Goal: Information Seeking & Learning: Check status

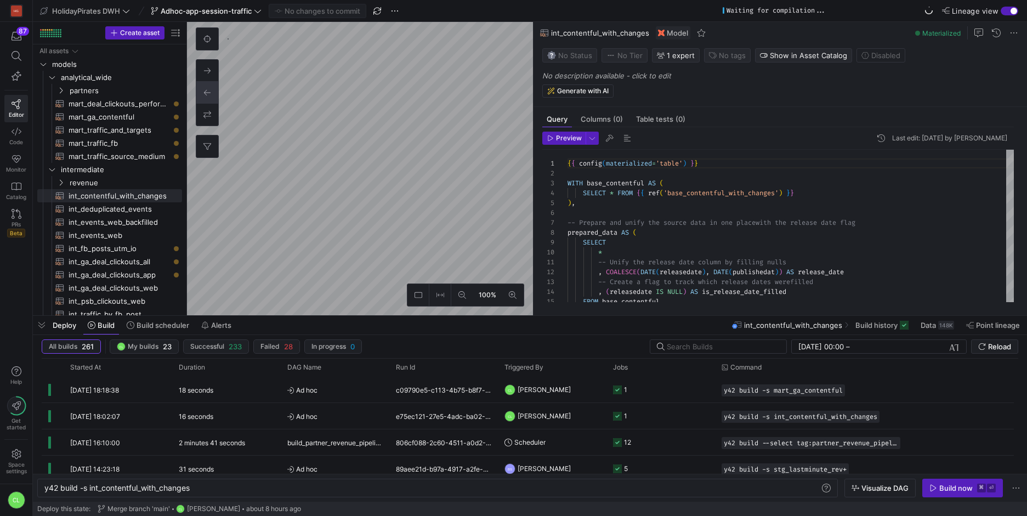
scroll to position [0, 148]
click at [938, 330] on span at bounding box center [937, 325] width 42 height 18
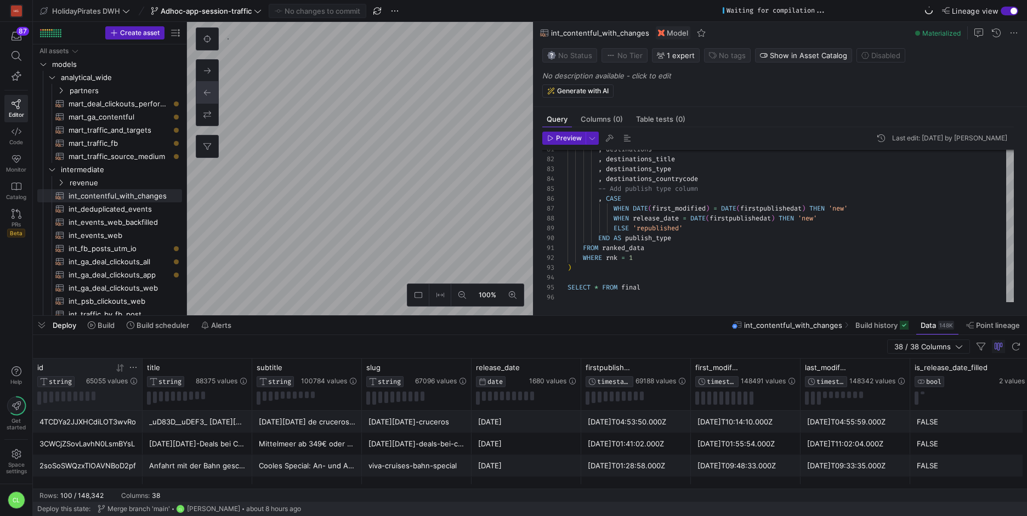
click at [131, 368] on icon at bounding box center [133, 367] width 9 height 9
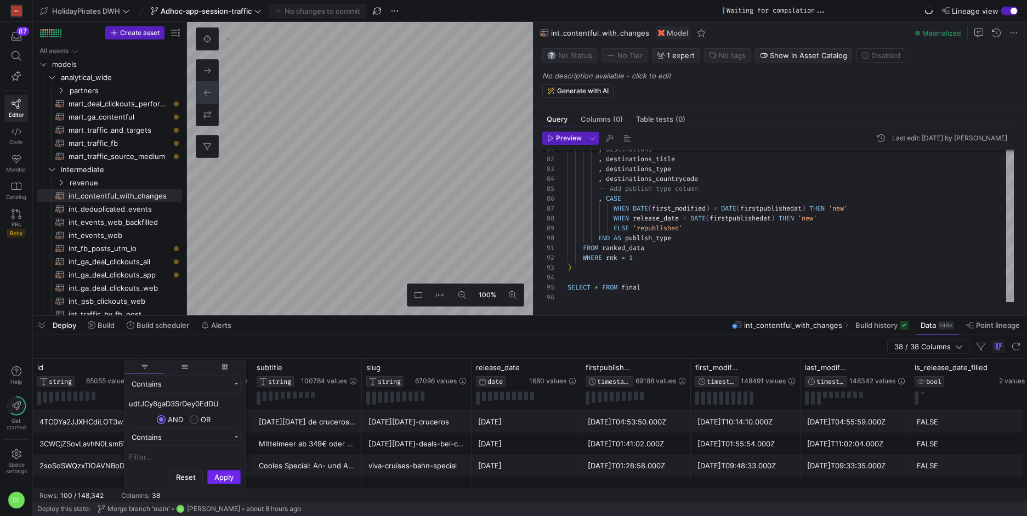
type input "udtJCy8gaD3SrDey0EdDU"
click at [225, 474] on button "Apply" at bounding box center [223, 477] width 33 height 14
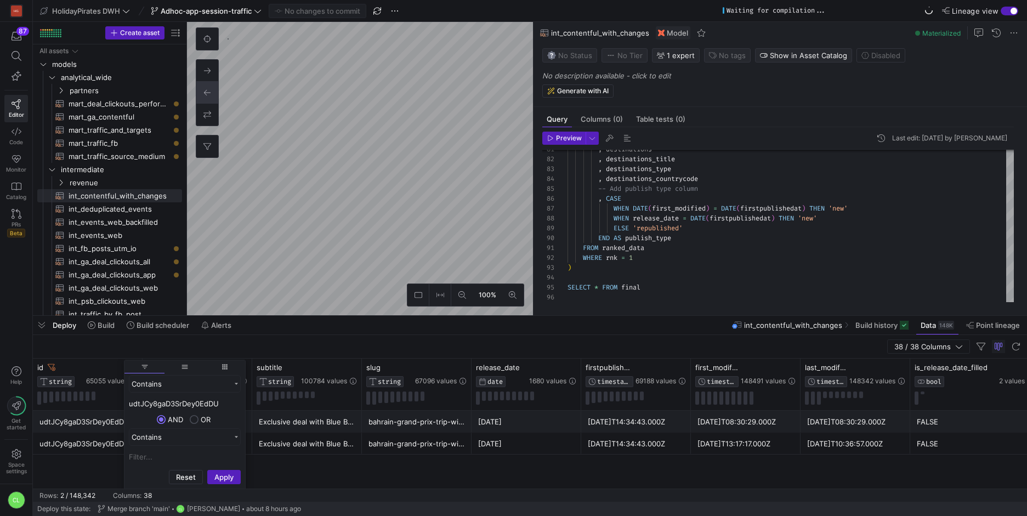
click at [261, 349] on div "38 / 38 Columns" at bounding box center [530, 347] width 994 height 24
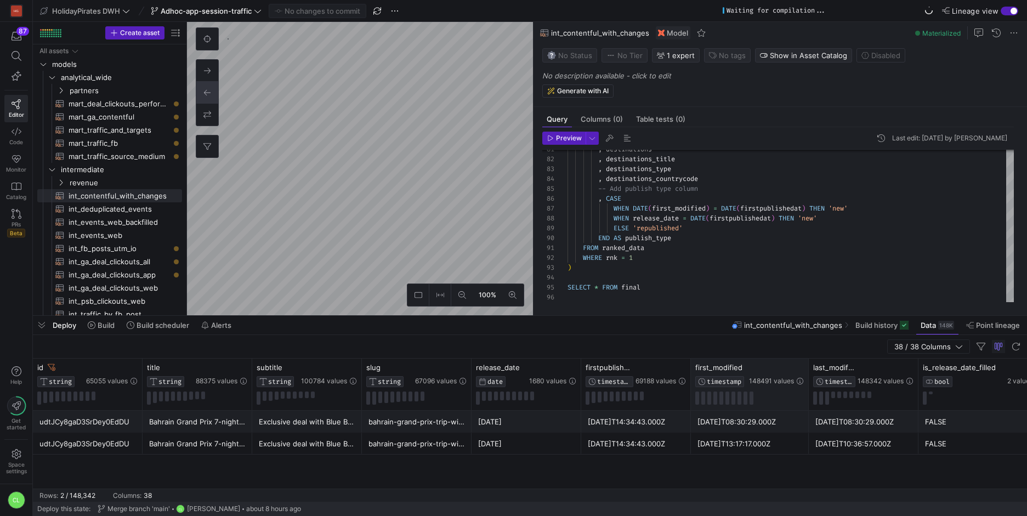
drag, startPoint x: 800, startPoint y: 367, endPoint x: 808, endPoint y: 367, distance: 8.2
click at [808, 367] on div at bounding box center [808, 385] width 4 height 52
click at [560, 371] on icon at bounding box center [560, 368] width 4 height 8
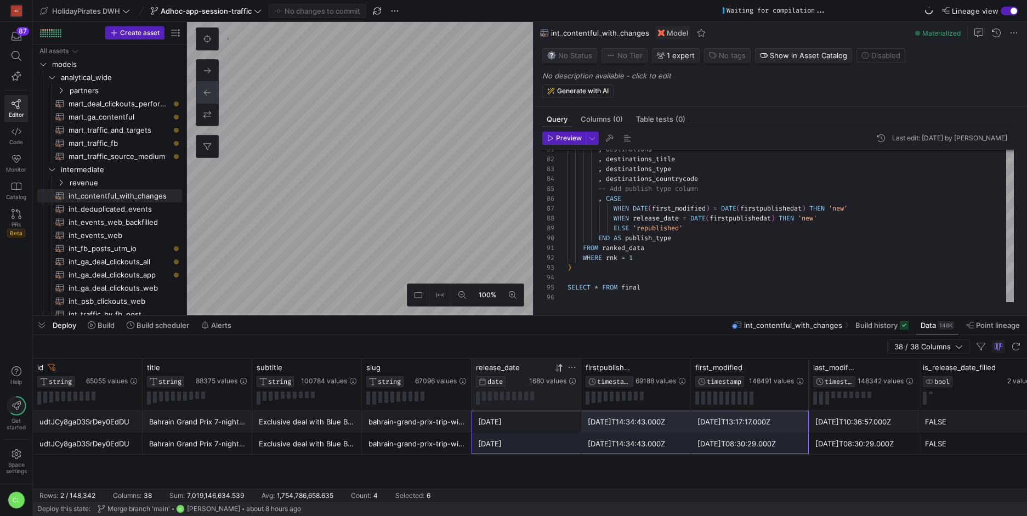
drag, startPoint x: 551, startPoint y: 426, endPoint x: 729, endPoint y: 441, distance: 178.9
click at [780, 452] on div "[DATE]T08:30:29.000Z" at bounding box center [750, 443] width 105 height 21
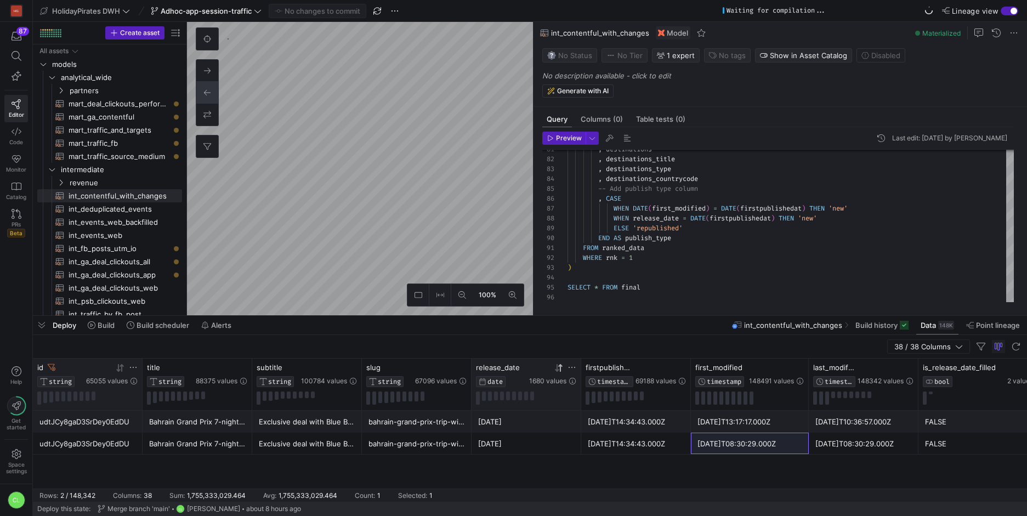
click at [133, 371] on icon at bounding box center [133, 367] width 9 height 9
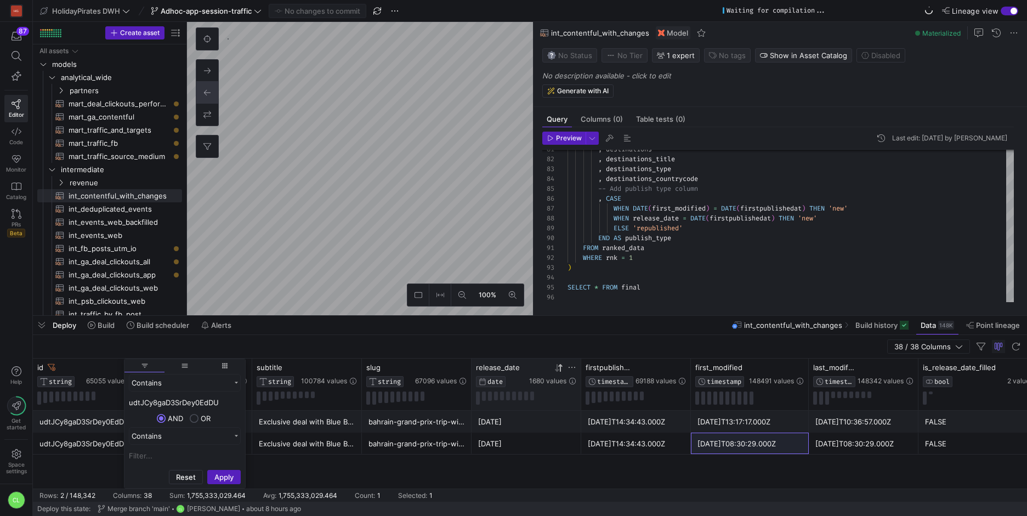
click at [162, 398] on input "udtJCy8gaD3SrDey0EdDU" at bounding box center [185, 402] width 112 height 13
click at [163, 399] on input "udtJCy8gaD3SrDey0EdDU" at bounding box center [185, 402] width 112 height 13
type input "1s2SyByeorN7WjIzFQ9SKc"
click at [231, 482] on button "Apply" at bounding box center [223, 477] width 33 height 14
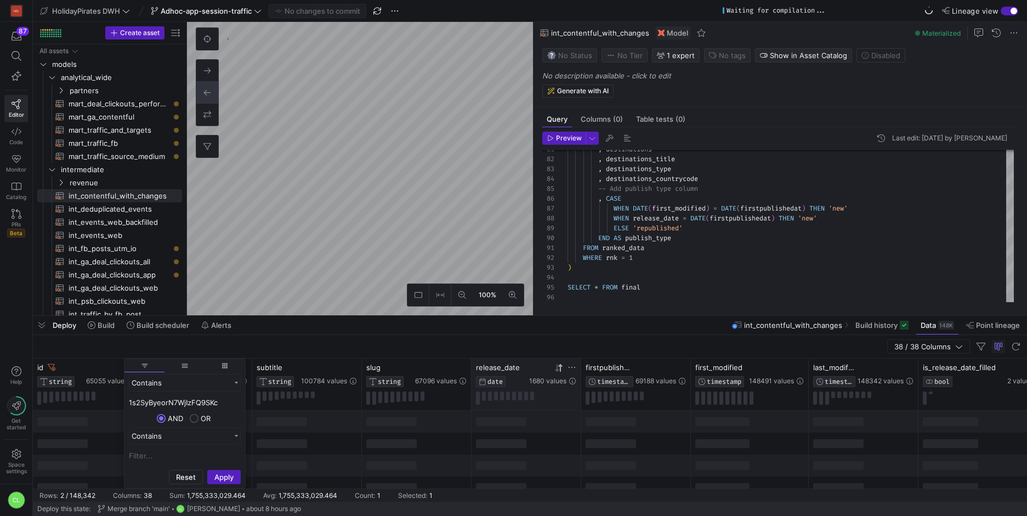
click at [337, 479] on div at bounding box center [307, 488] width 110 height 22
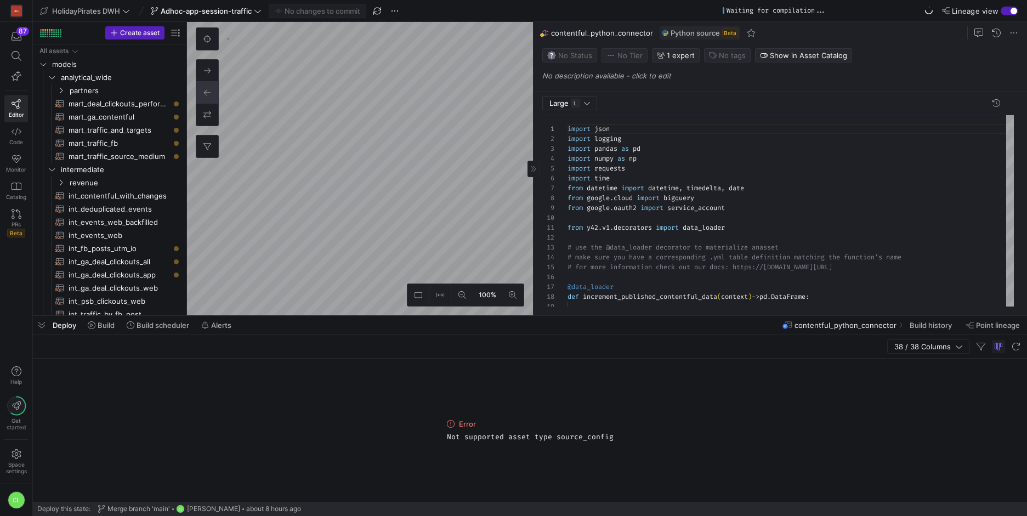
click at [638, 331] on div "Deploy Build Build scheduler Alerts contentful_python_connector Build history P…" at bounding box center [530, 325] width 994 height 19
type textarea "import json import logging import pandas as pd import numpy as np import reques…"
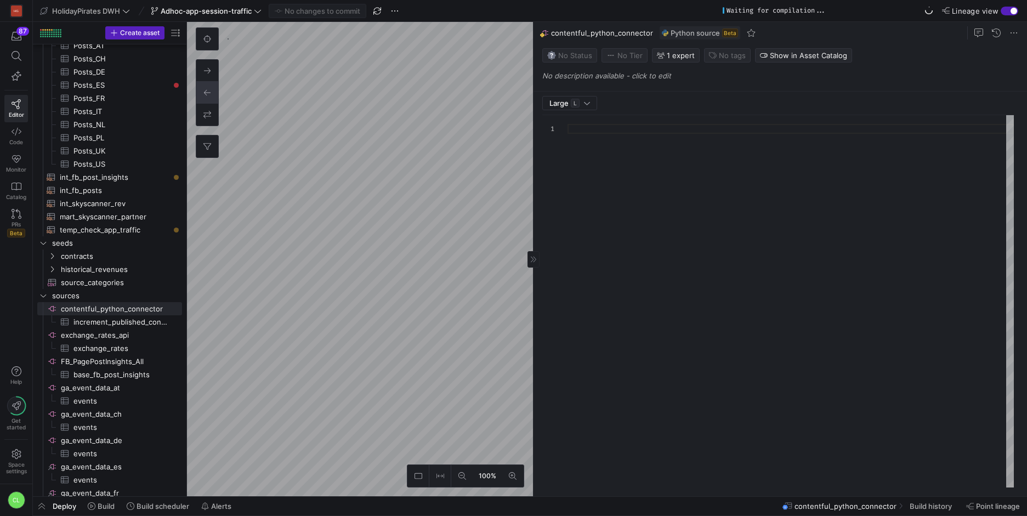
type textarea "import json import logging import pandas as pd import numpy as np import reques…"
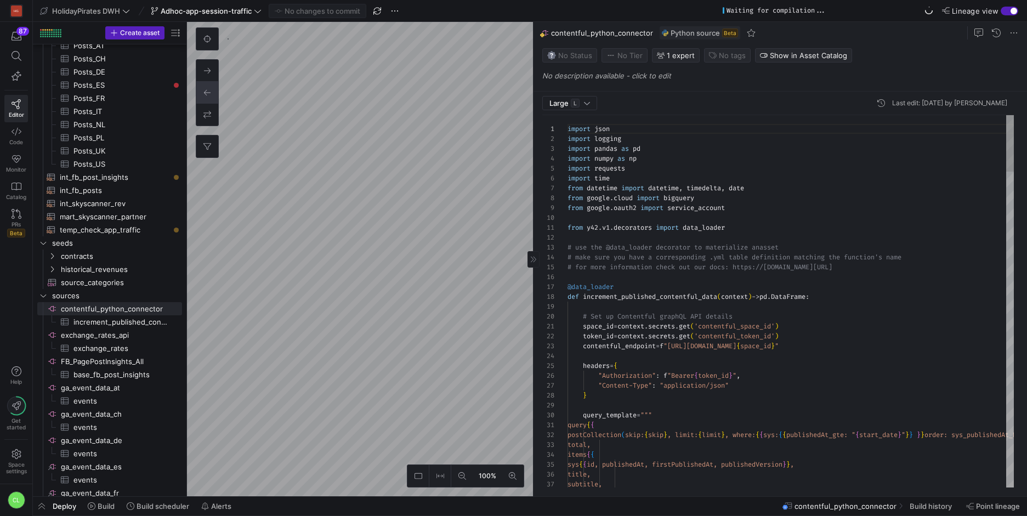
scroll to position [99, 0]
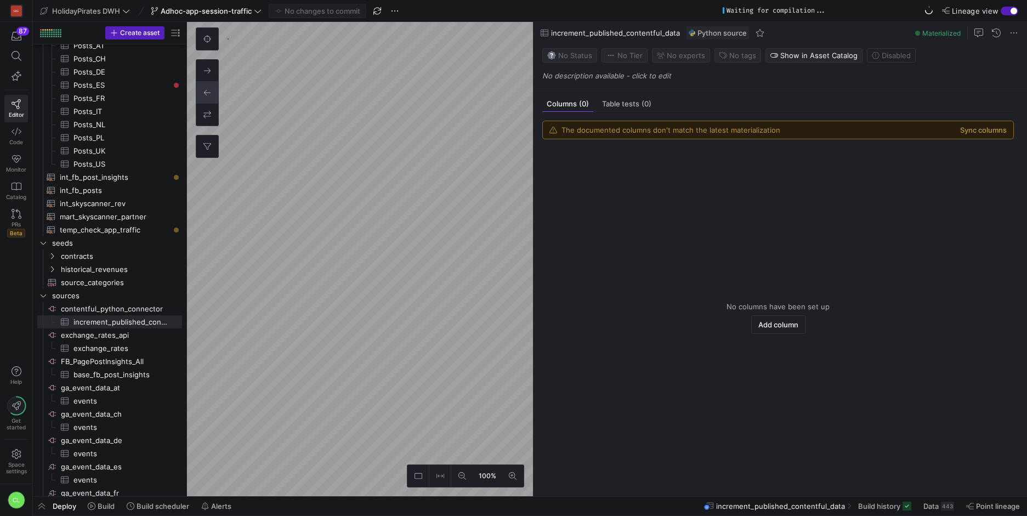
click at [942, 505] on div "443" at bounding box center [947, 506] width 13 height 9
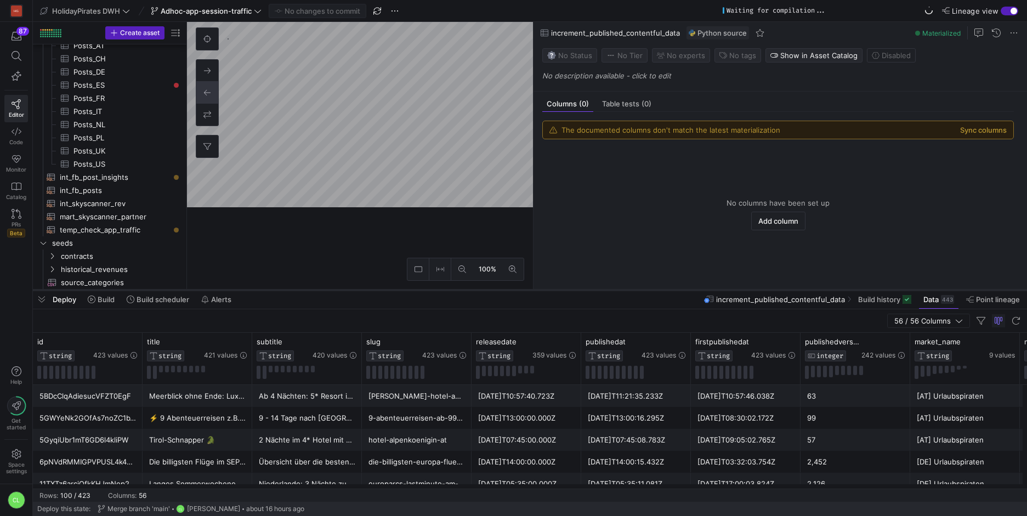
drag, startPoint x: 265, startPoint y: 316, endPoint x: 284, endPoint y: 292, distance: 30.9
click at [284, 292] on div at bounding box center [530, 290] width 994 height 4
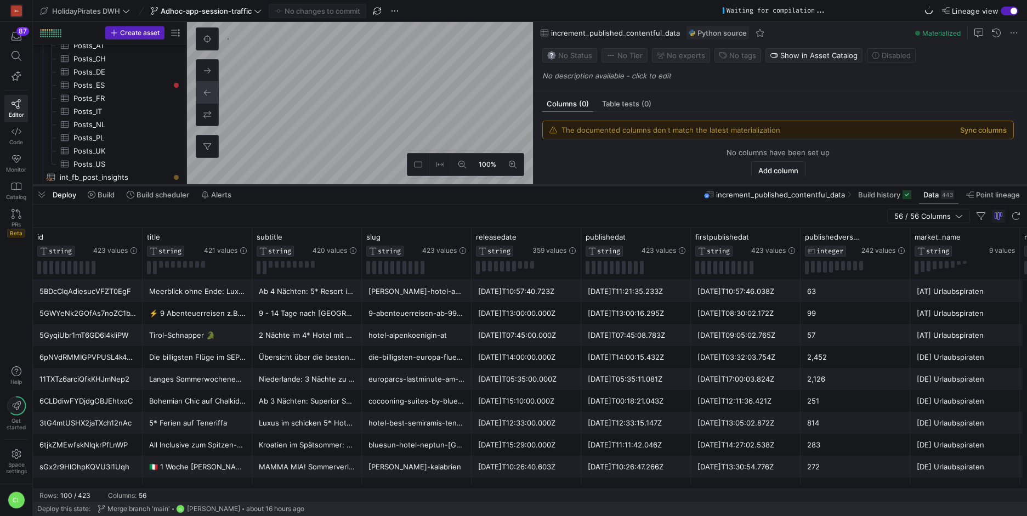
drag, startPoint x: 284, startPoint y: 292, endPoint x: 301, endPoint y: 186, distance: 107.3
click at [301, 186] on div at bounding box center [530, 185] width 994 height 4
click at [980, 213] on span "button" at bounding box center [980, 215] width 13 height 13
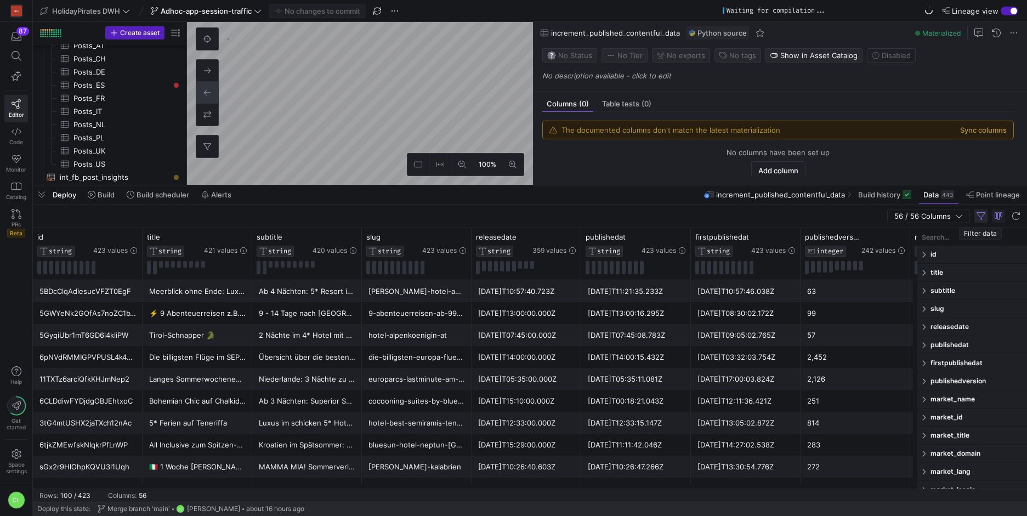
click at [980, 213] on span "button" at bounding box center [980, 215] width 13 height 13
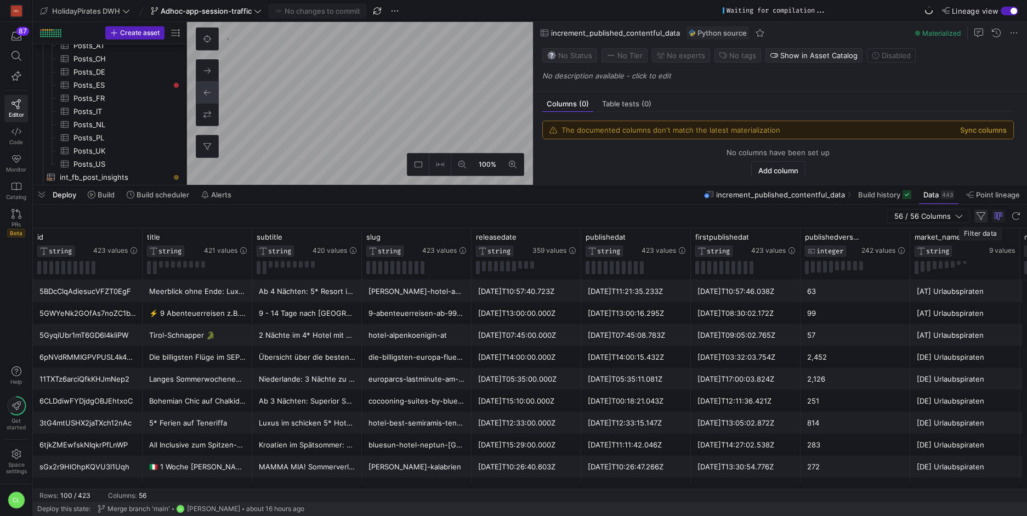
click at [980, 213] on span "button" at bounding box center [980, 215] width 13 height 13
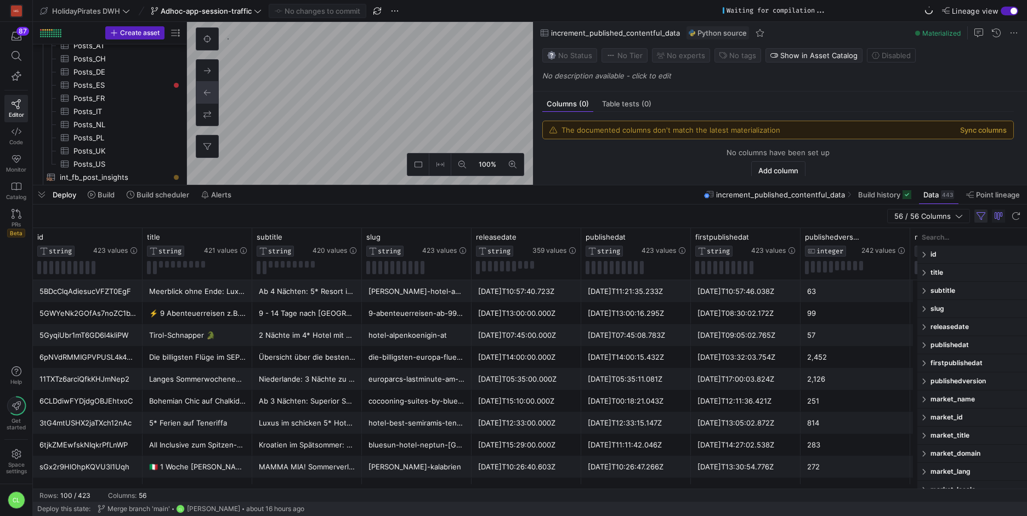
click at [974, 218] on span "button" at bounding box center [980, 215] width 13 height 13
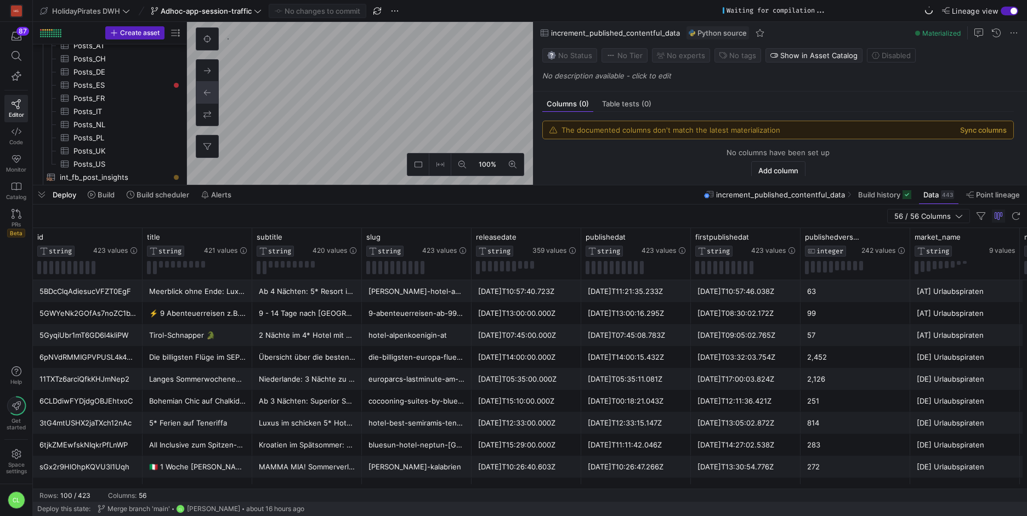
click at [634, 328] on div "[DATE]T07:45:08.783Z" at bounding box center [636, 335] width 97 height 21
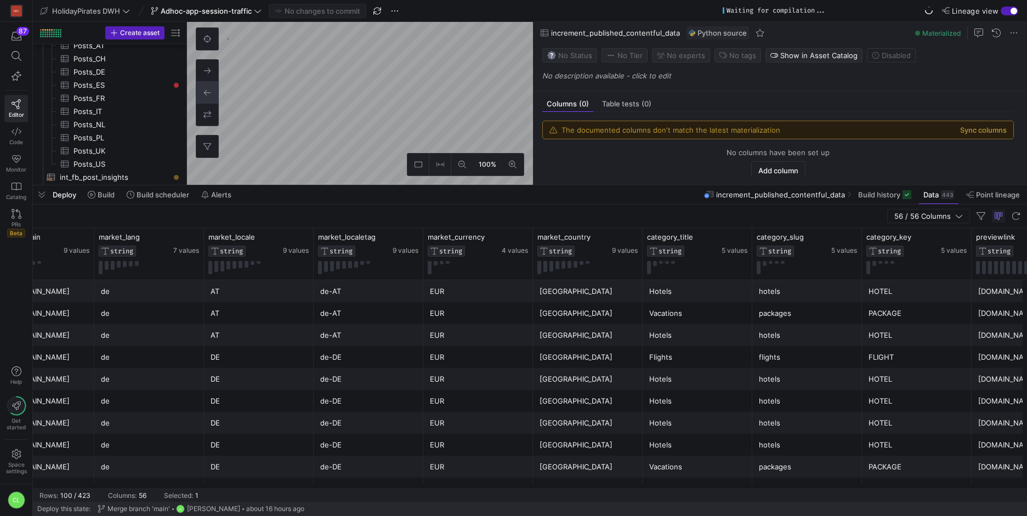
scroll to position [0, 1247]
